Goal: Find specific page/section: Find specific page/section

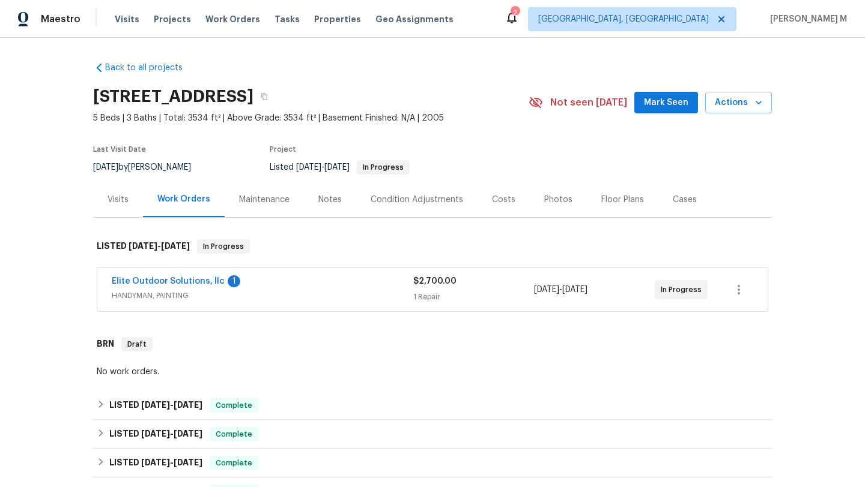
click at [336, 287] on div "Elite Outdoor Solutions, llc 1" at bounding box center [262, 283] width 301 height 14
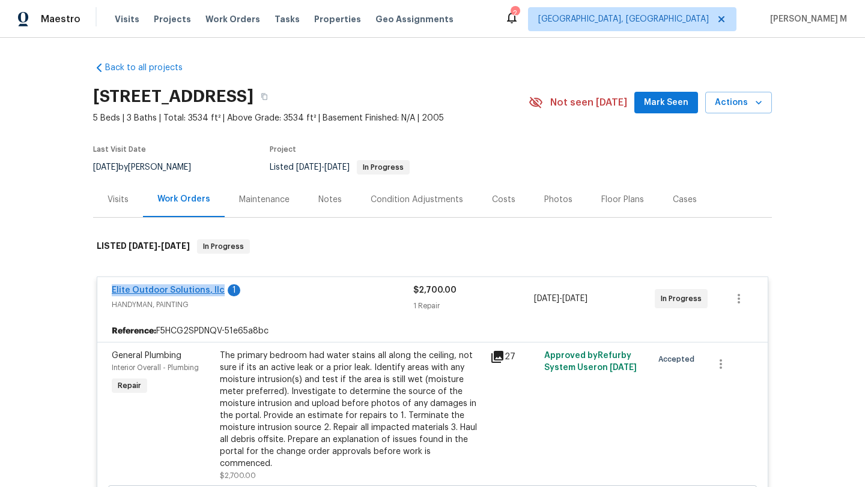
drag, startPoint x: 99, startPoint y: 293, endPoint x: 214, endPoint y: 292, distance: 114.7
click at [214, 292] on div "Elite Outdoor Solutions, llc 1 HANDYMAN, PAINTING $2,700.00 1 Repair 8/13/2025 …" at bounding box center [432, 298] width 670 height 43
copy link "Elite Outdoor Solutions, llc"
